Goal: Navigation & Orientation: Find specific page/section

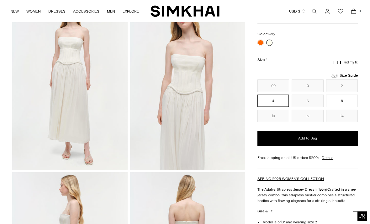
scroll to position [49, 0]
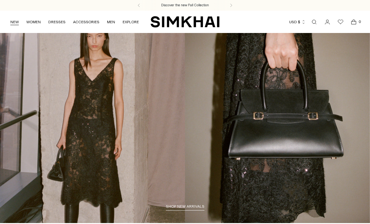
click at [13, 21] on link "NEW" at bounding box center [14, 22] width 8 height 14
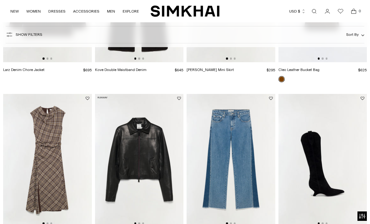
scroll to position [633, 0]
